Goal: Transaction & Acquisition: Register for event/course

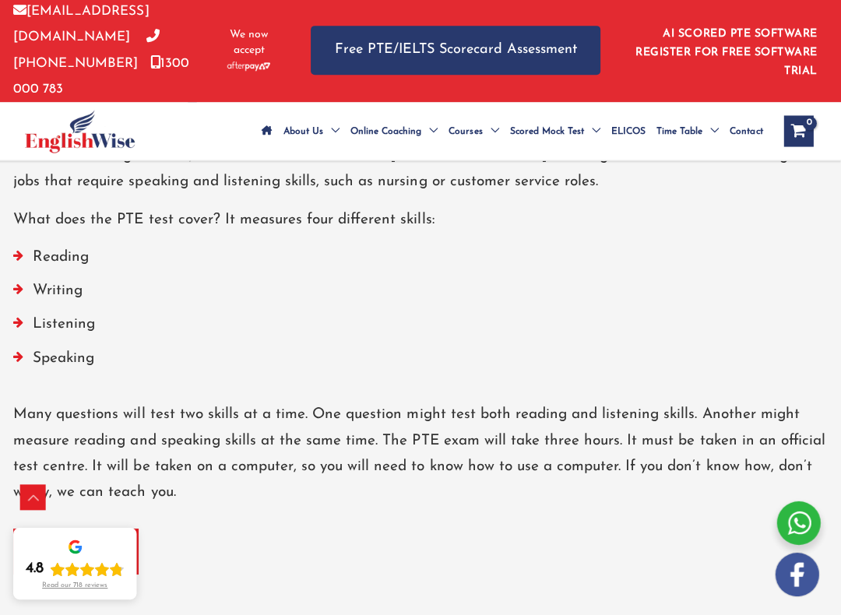
scroll to position [2029, 0]
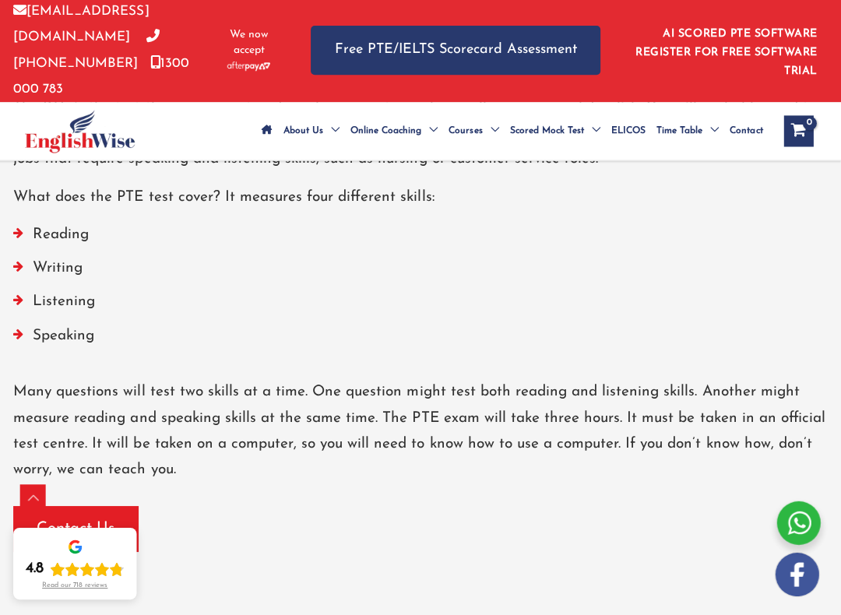
click at [578, 506] on div "Contact Us" at bounding box center [421, 528] width 810 height 45
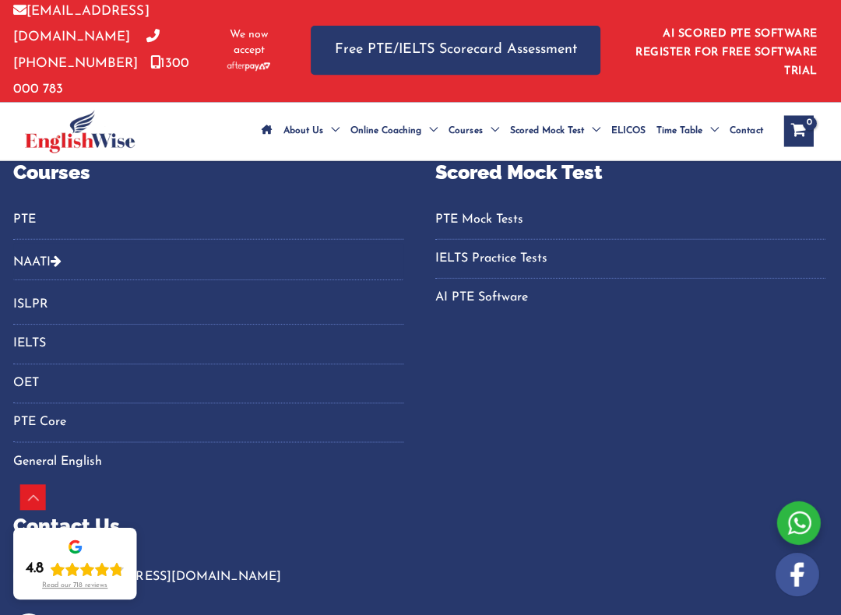
scroll to position [3605, 0]
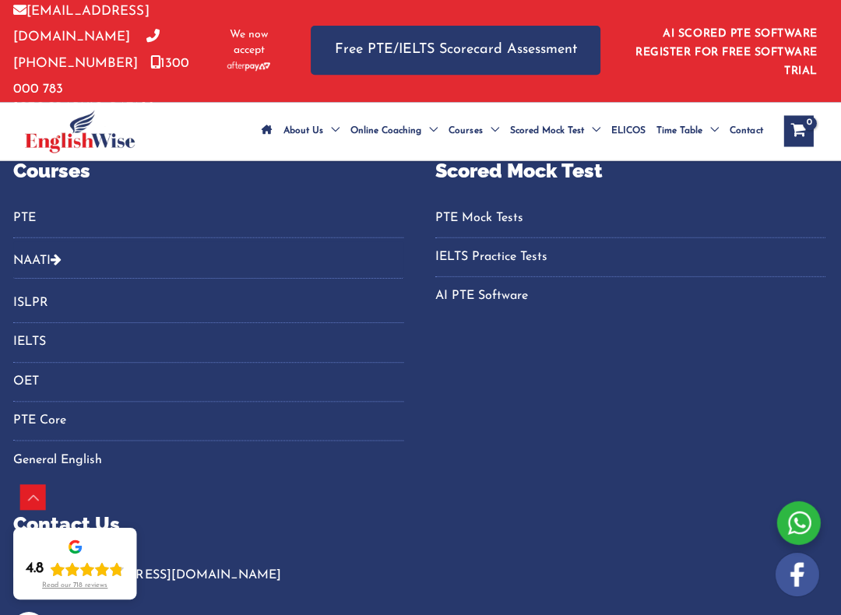
click at [30, 370] on link "OET" at bounding box center [210, 383] width 389 height 26
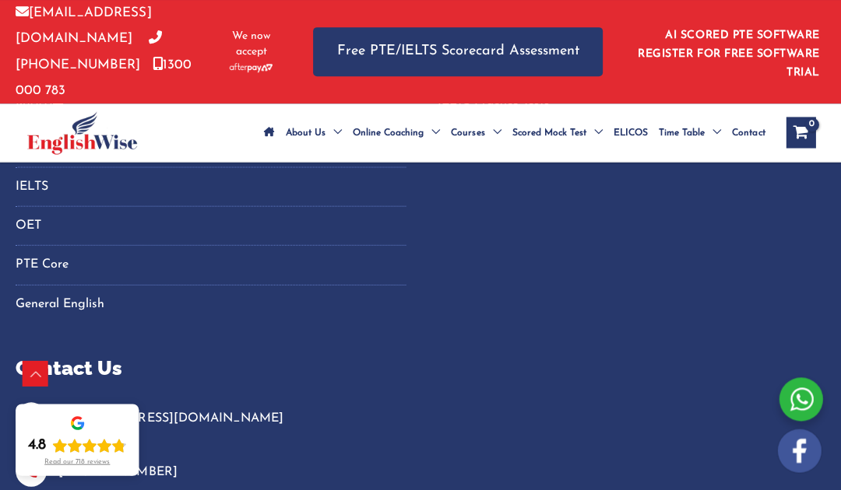
scroll to position [1928, 0]
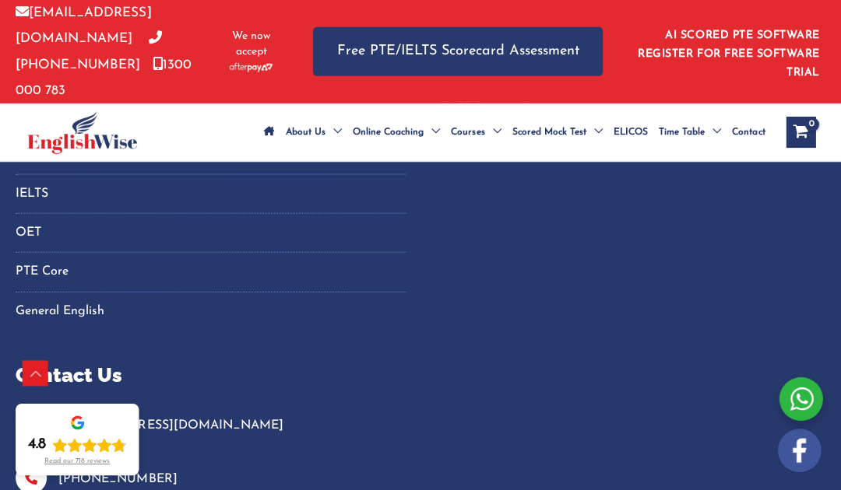
click at [30, 220] on link "OET" at bounding box center [210, 233] width 389 height 26
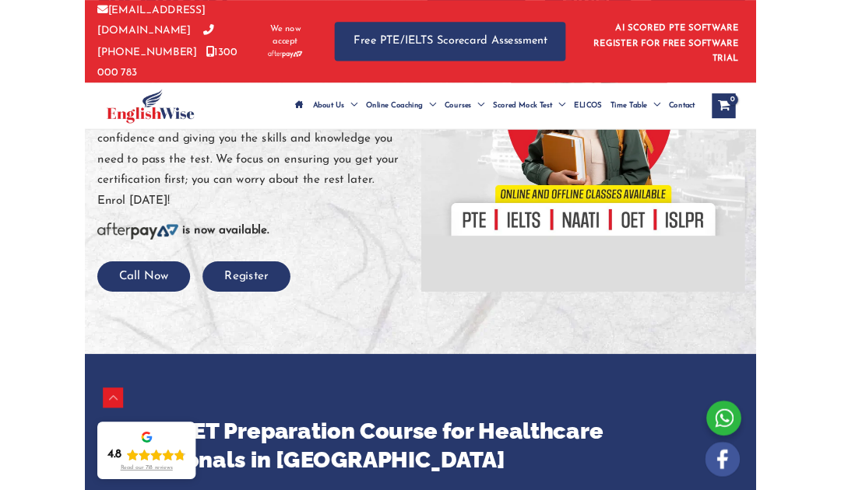
scroll to position [364, 0]
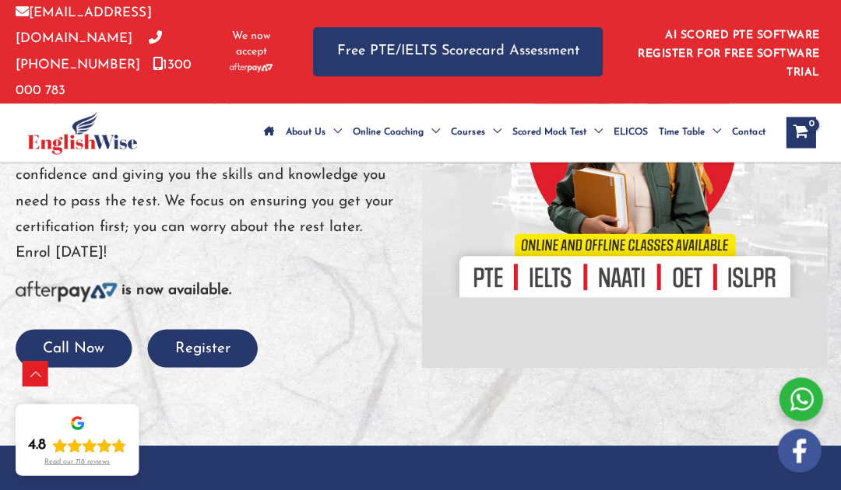
click at [194, 329] on button "Register" at bounding box center [202, 348] width 110 height 38
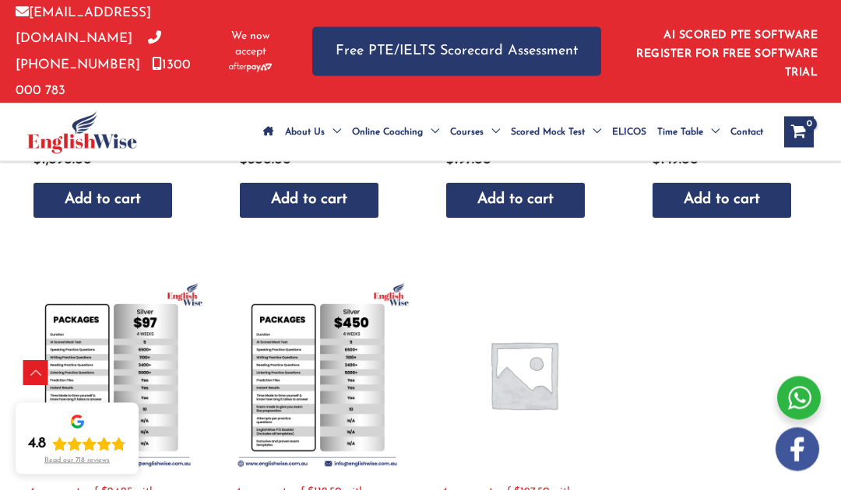
scroll to position [663, 0]
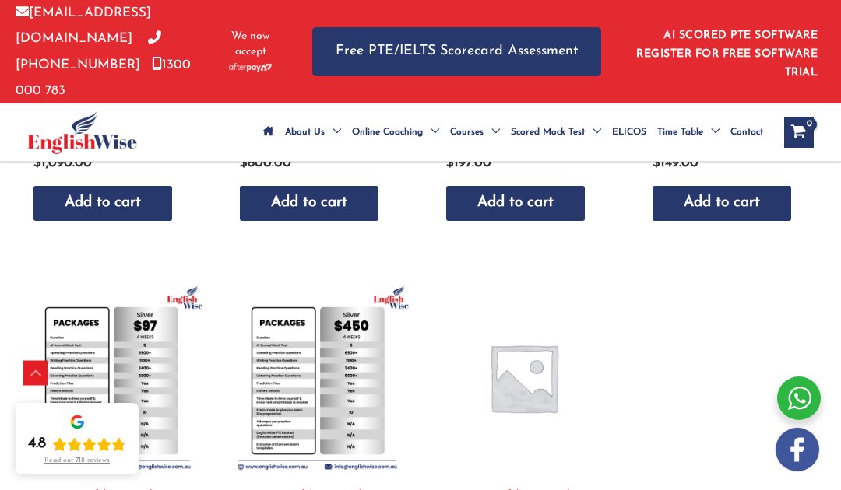
click at [352, 403] on img at bounding box center [317, 378] width 191 height 191
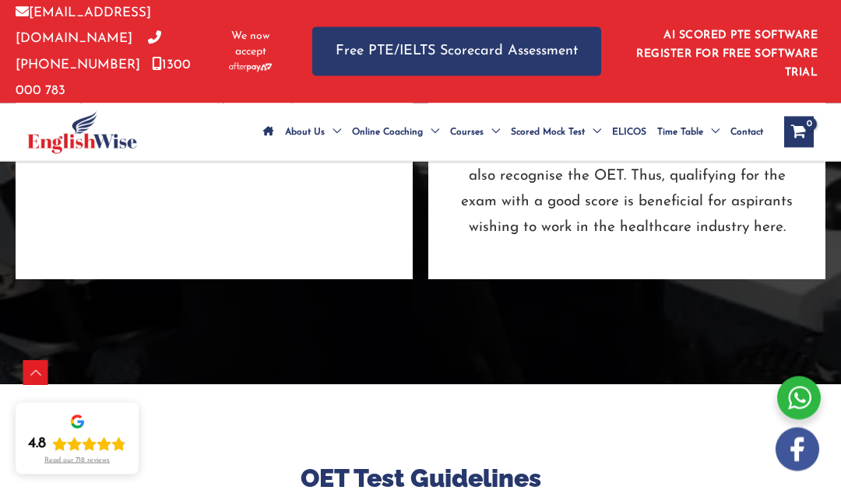
scroll to position [4886, 0]
